Goal: Information Seeking & Learning: Find specific fact

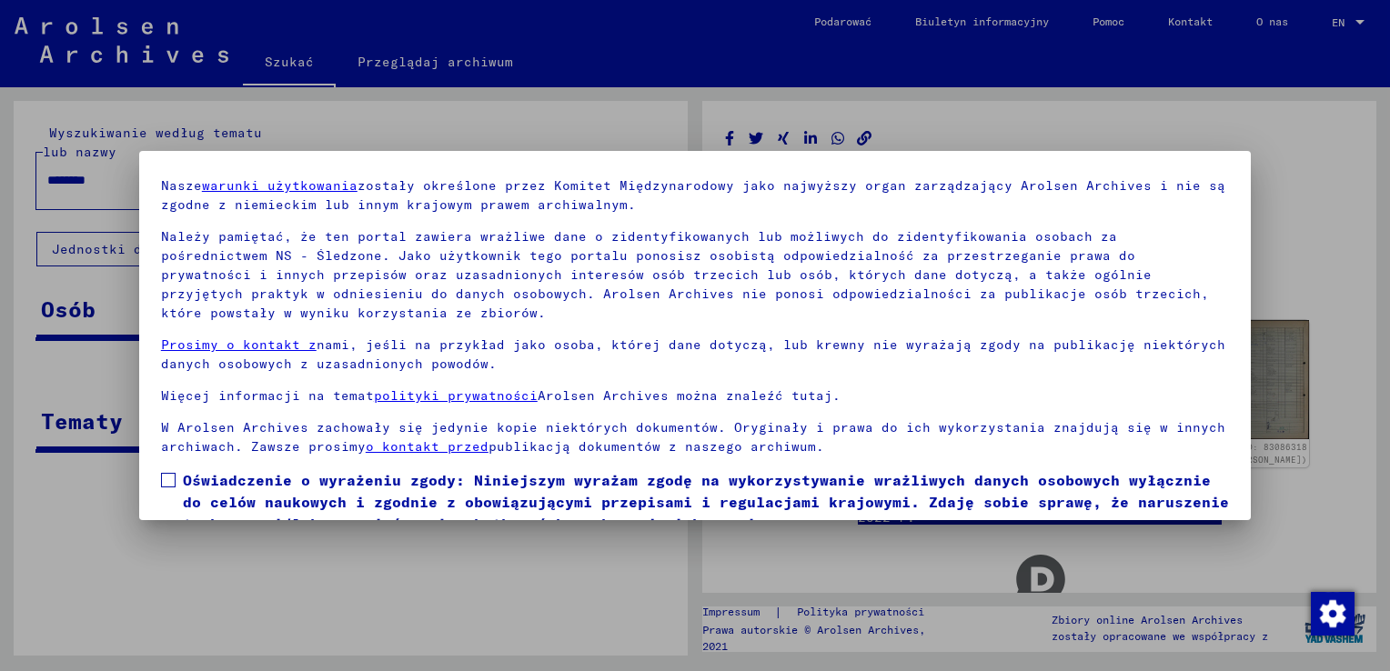
scroll to position [136, 0]
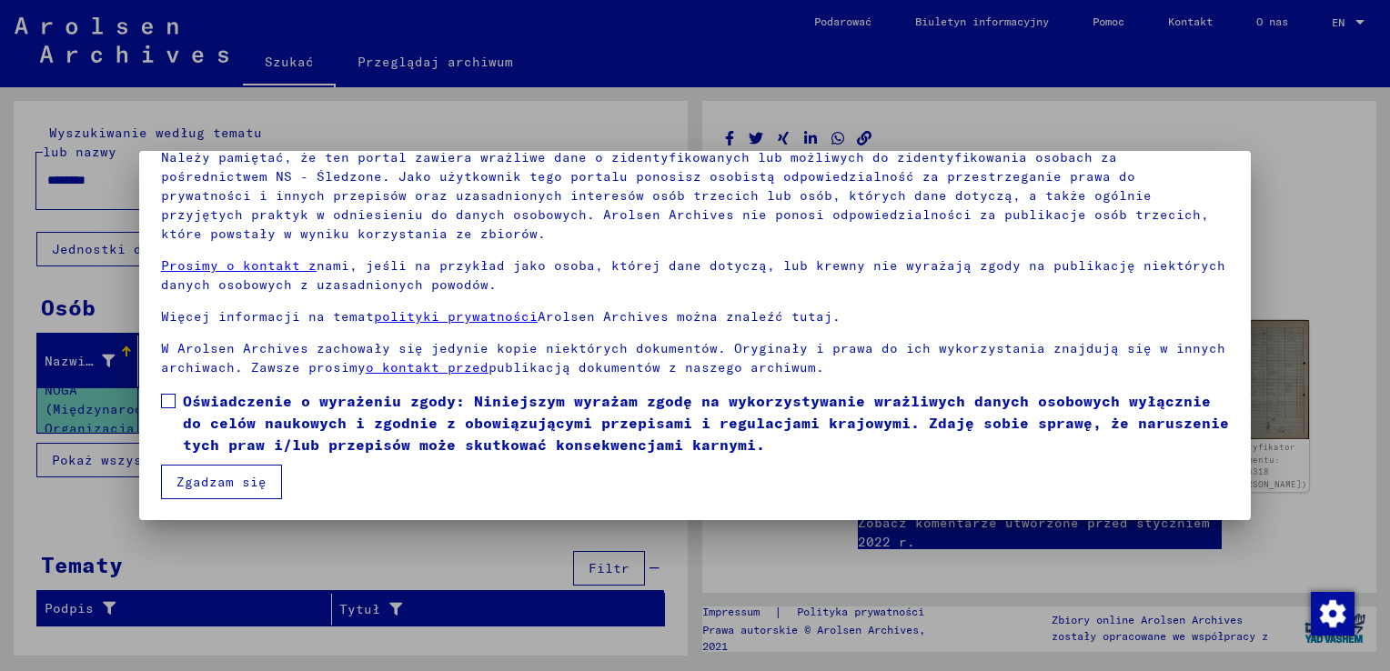
click at [161, 395] on span at bounding box center [168, 401] width 15 height 15
click at [194, 477] on button "Zgadzam się" at bounding box center [221, 482] width 121 height 35
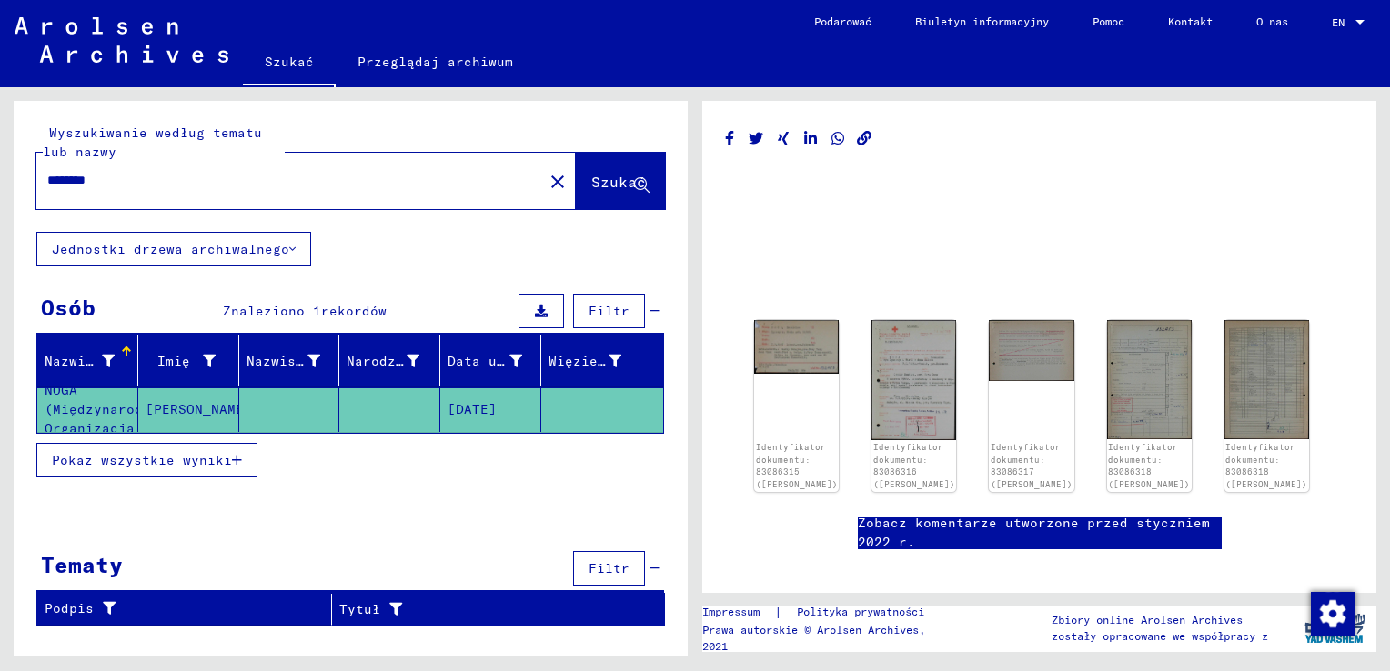
click at [195, 180] on input "********" at bounding box center [289, 180] width 485 height 19
click at [473, 405] on mat-cell "[DATE]" at bounding box center [490, 410] width 101 height 45
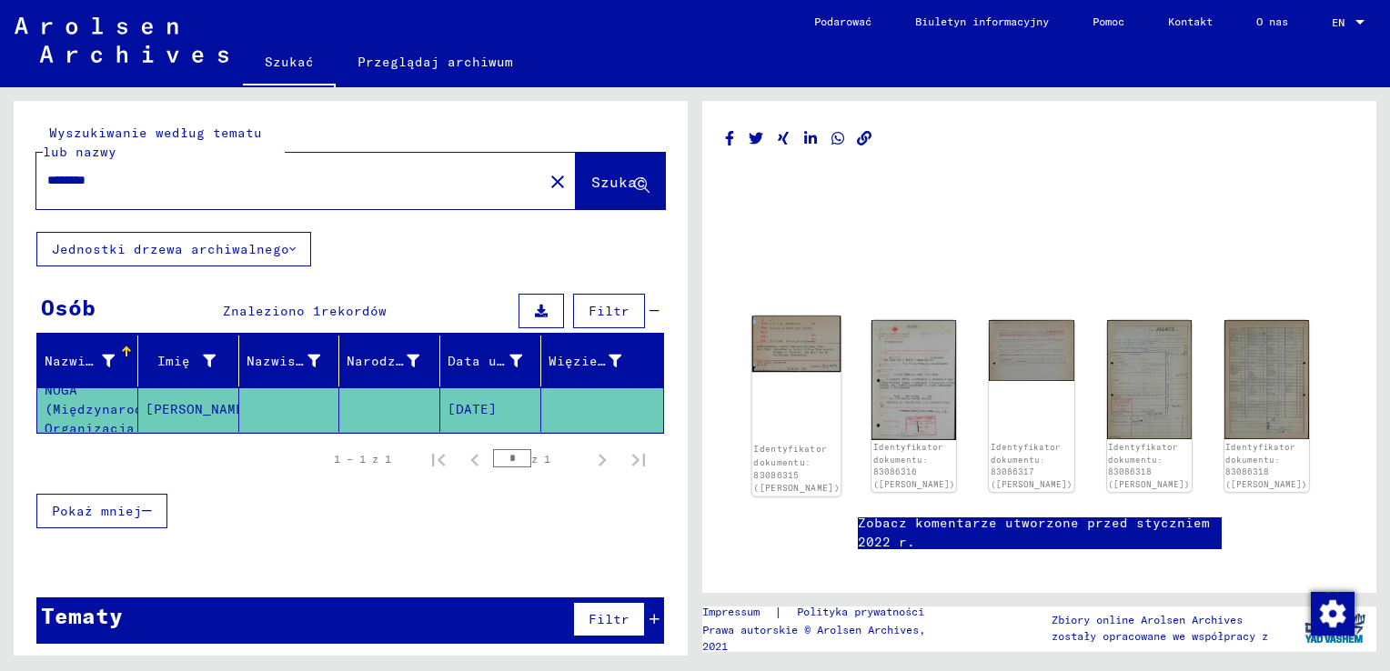
click at [810, 349] on img at bounding box center [796, 345] width 89 height 56
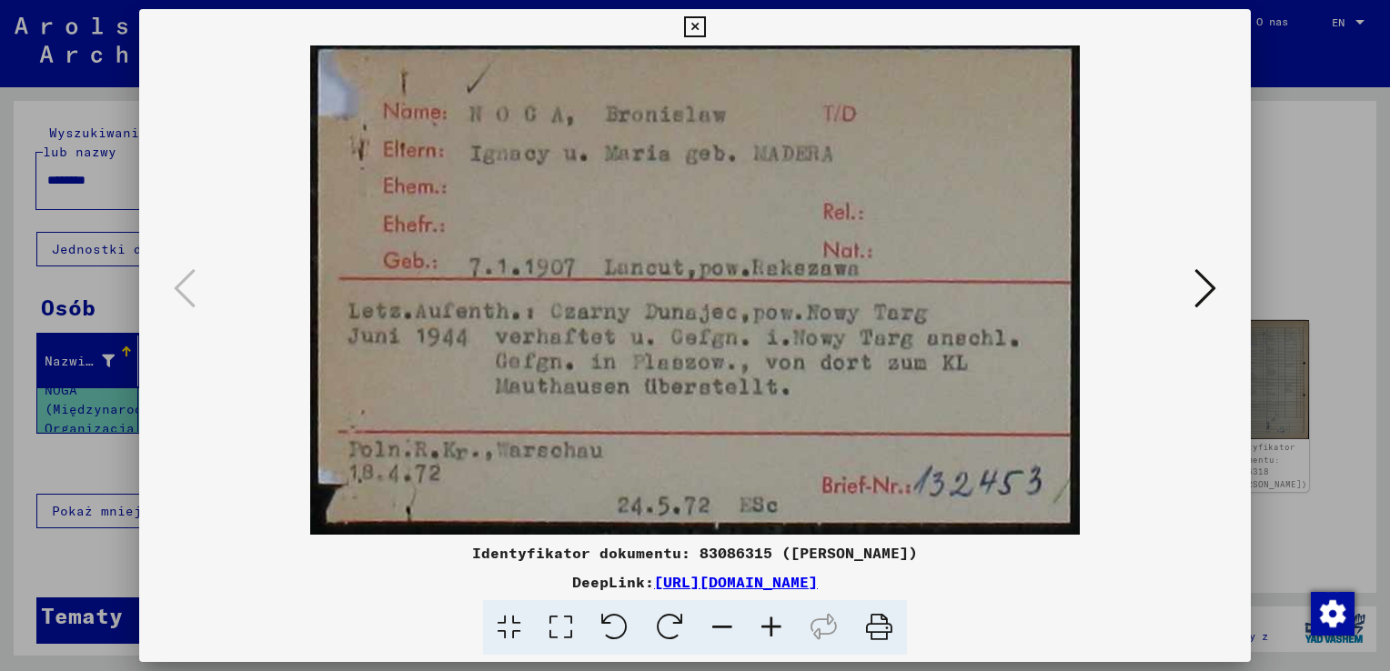
click at [1211, 288] on icon at bounding box center [1206, 289] width 22 height 44
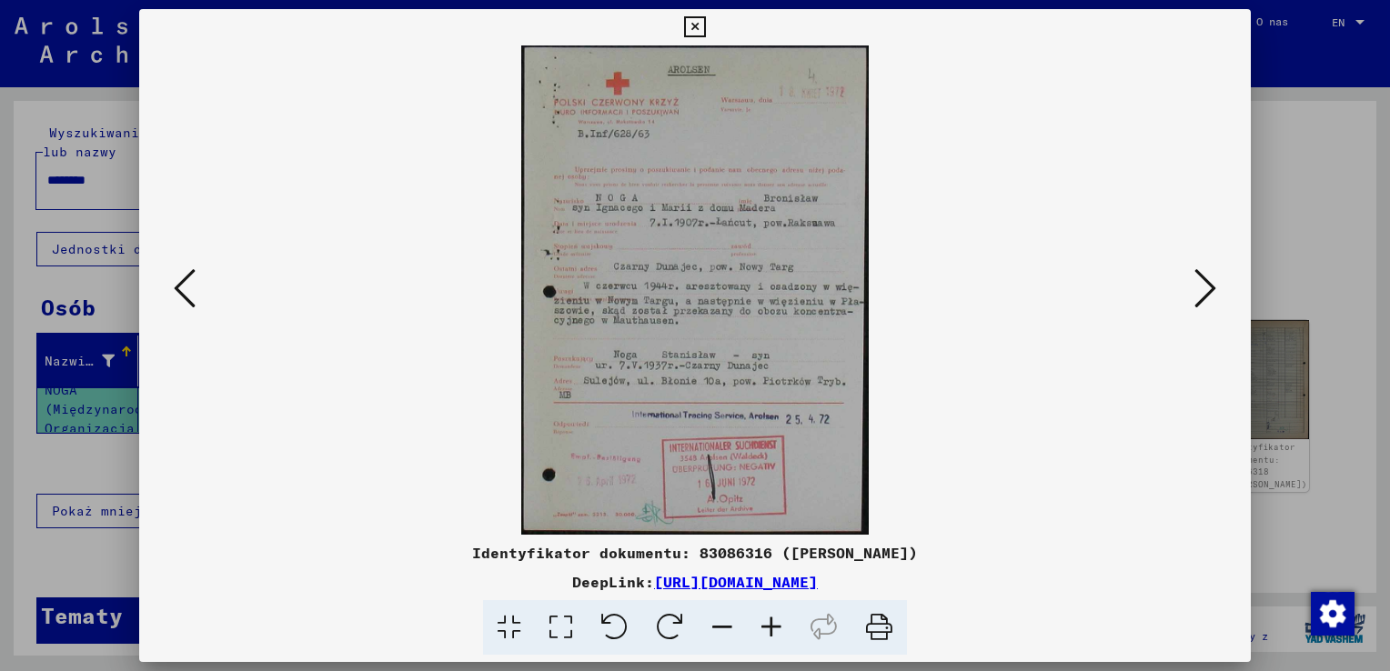
click at [1205, 287] on icon at bounding box center [1206, 289] width 22 height 44
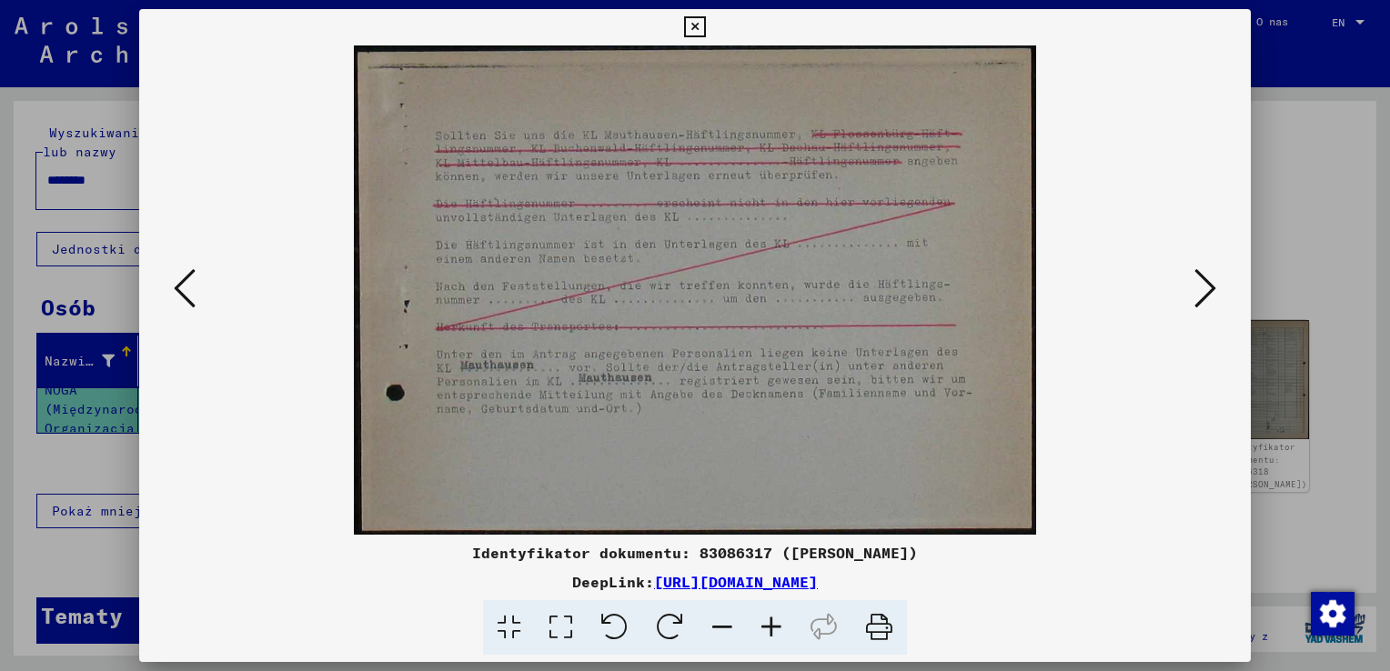
click at [1208, 273] on icon at bounding box center [1206, 289] width 22 height 44
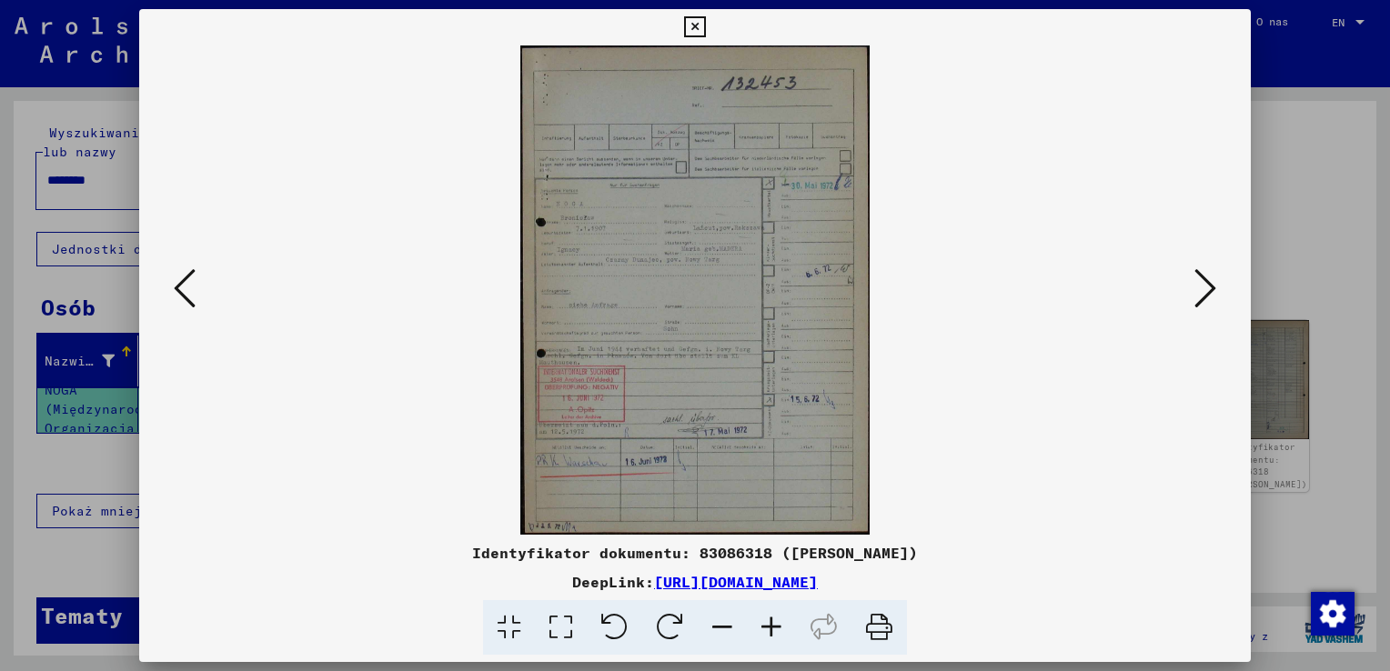
click at [1212, 278] on icon at bounding box center [1206, 289] width 22 height 44
